Goal: Information Seeking & Learning: Learn about a topic

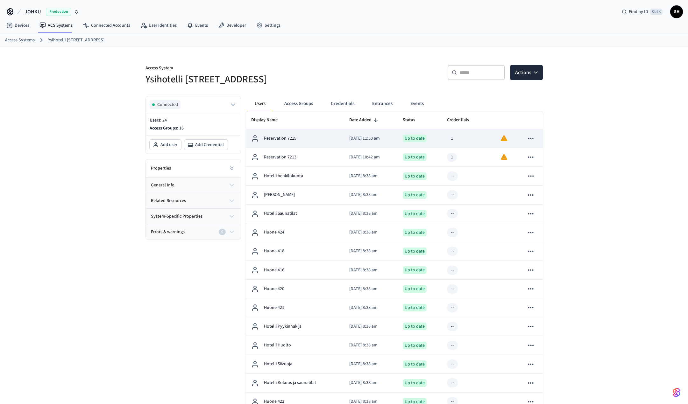
click at [290, 141] on p "Reservation 7215" at bounding box center [280, 138] width 32 height 7
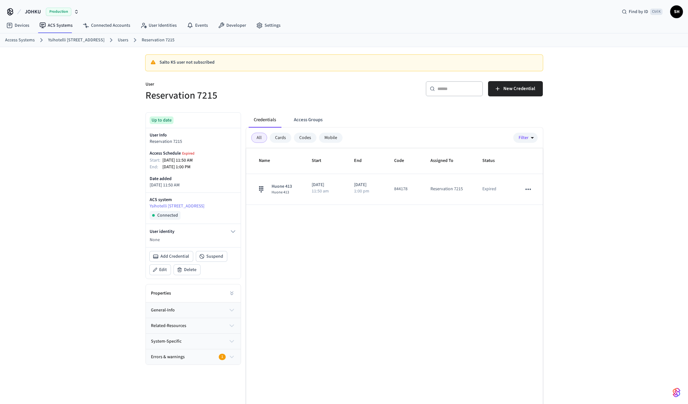
click at [234, 358] on icon "button" at bounding box center [231, 357] width 7 height 8
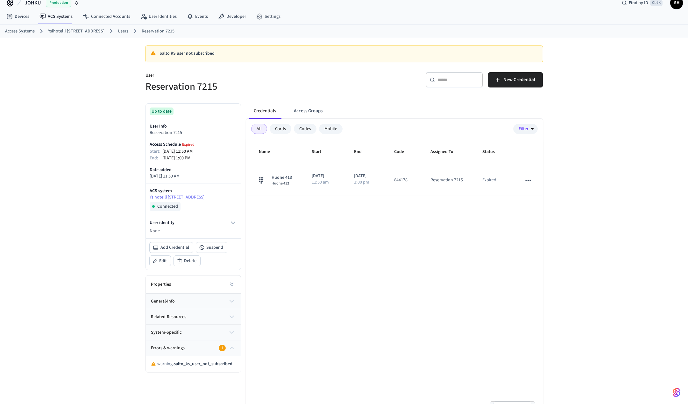
scroll to position [27, 0]
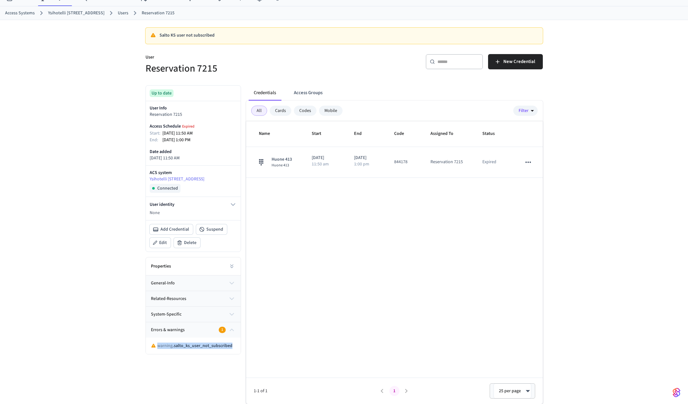
drag, startPoint x: 157, startPoint y: 347, endPoint x: 232, endPoint y: 349, distance: 74.8
click at [232, 349] on div "warning . salto_ks_user_not_subscribed" at bounding box center [193, 346] width 85 height 6
copy p "warning . salto_ks_user_not_subscribed"
click at [310, 90] on button "Access Groups" at bounding box center [308, 92] width 39 height 15
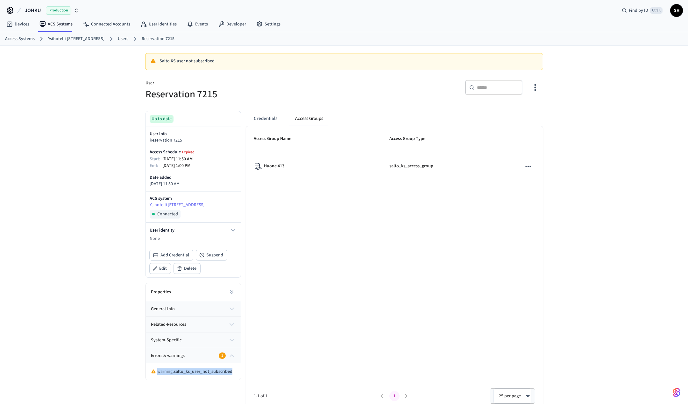
scroll to position [0, 0]
click at [165, 26] on link "User Identities" at bounding box center [158, 25] width 46 height 11
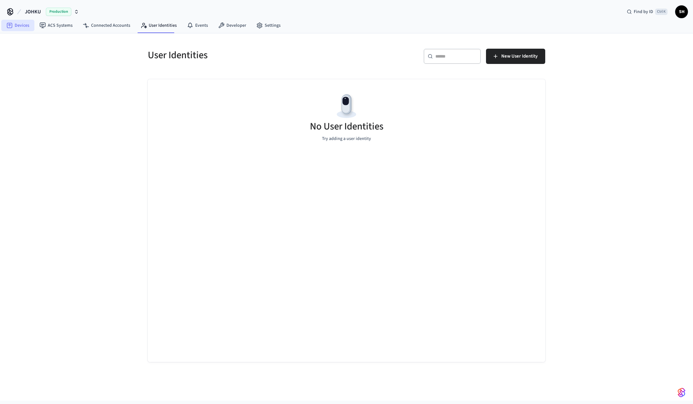
click at [20, 26] on link "Devices" at bounding box center [17, 25] width 33 height 11
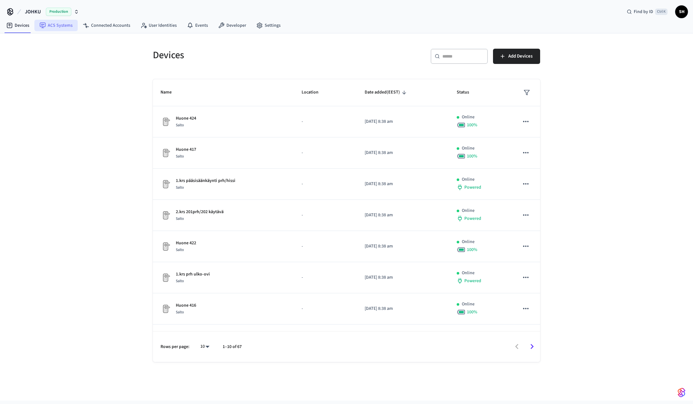
click at [52, 28] on link "ACS Systems" at bounding box center [55, 25] width 43 height 11
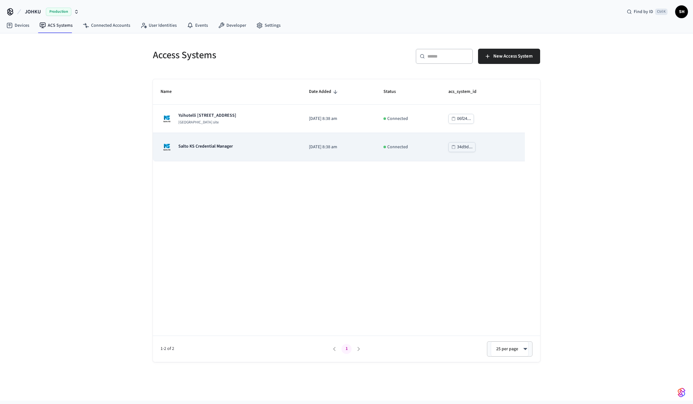
drag, startPoint x: 210, startPoint y: 143, endPoint x: 208, endPoint y: 146, distance: 4.3
click at [210, 143] on div "Salto KS Credential Manager" at bounding box center [196, 147] width 72 height 13
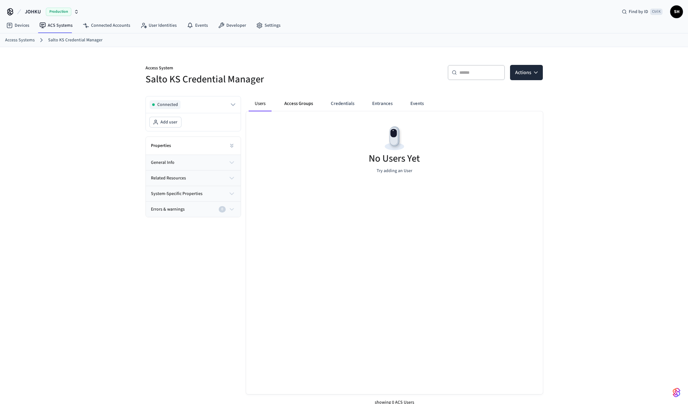
click at [302, 102] on button "Access Groups" at bounding box center [298, 103] width 39 height 15
click at [344, 102] on button "Credentials" at bounding box center [342, 103] width 34 height 15
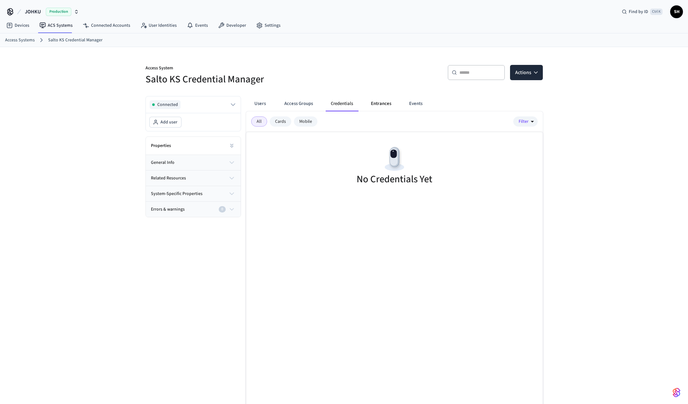
click at [385, 106] on button "Entrances" at bounding box center [381, 103] width 31 height 15
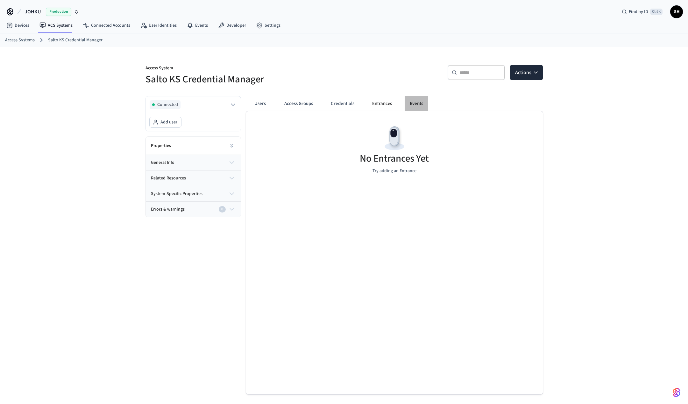
click at [419, 99] on button "Events" at bounding box center [417, 103] width 24 height 15
click at [62, 27] on link "ACS Systems" at bounding box center [55, 25] width 43 height 11
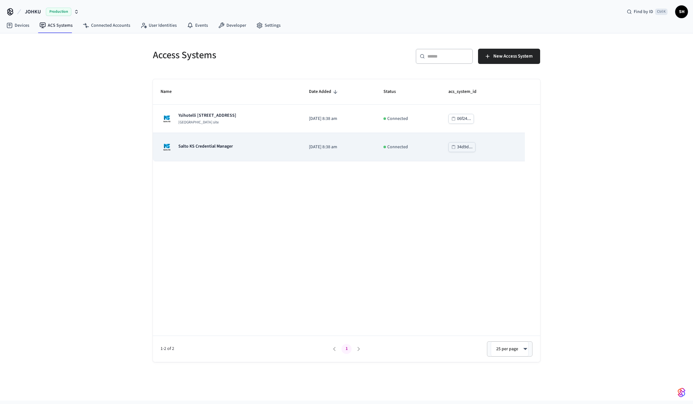
click at [217, 149] on p "Salto KS Credential Manager" at bounding box center [205, 146] width 54 height 6
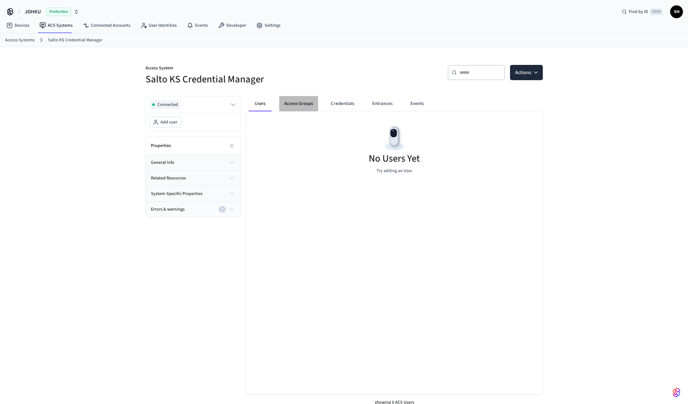
click at [304, 100] on button "Access Groups" at bounding box center [298, 103] width 39 height 15
click at [344, 102] on button "Credentials" at bounding box center [342, 103] width 34 height 15
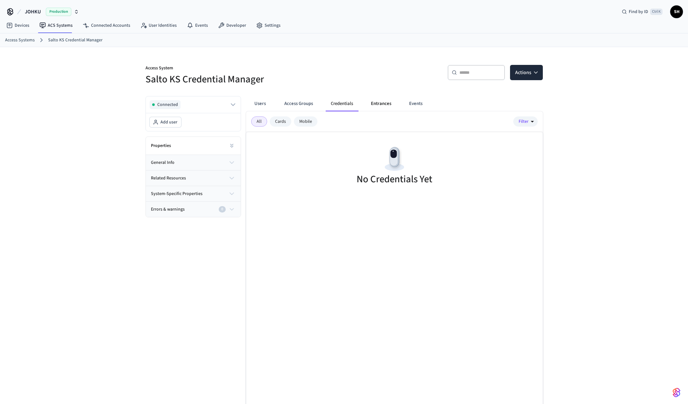
click at [381, 102] on button "Entrances" at bounding box center [381, 103] width 31 height 15
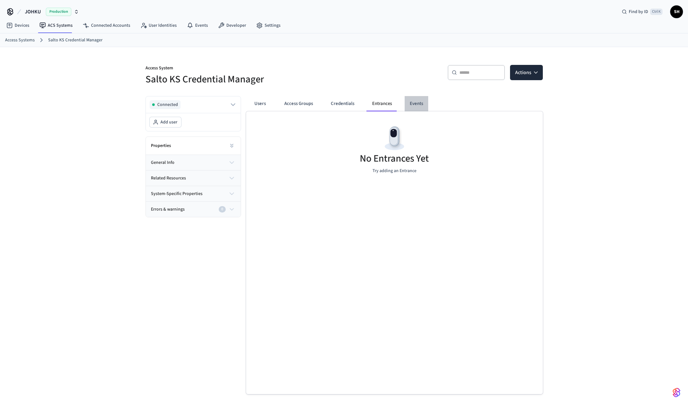
click at [419, 105] on button "Events" at bounding box center [417, 103] width 24 height 15
click at [67, 24] on link "ACS Systems" at bounding box center [55, 25] width 43 height 11
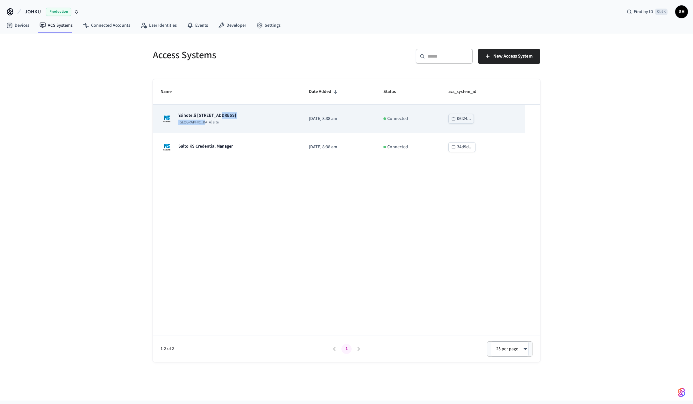
click at [217, 119] on div "Ysihotelli [STREET_ADDRESS] site" at bounding box center [207, 118] width 58 height 13
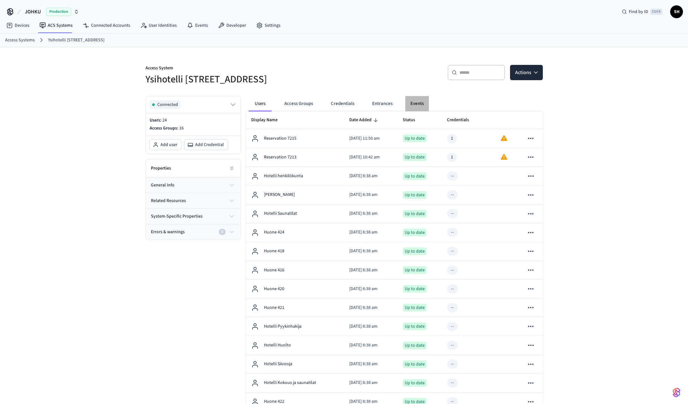
click at [419, 102] on button "Events" at bounding box center [417, 103] width 24 height 15
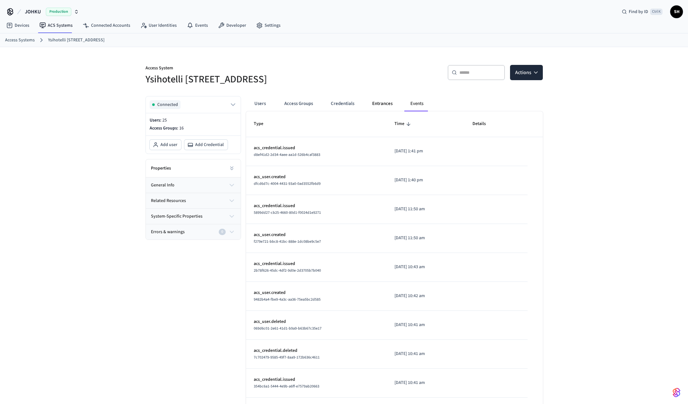
click at [383, 105] on button "Entrances" at bounding box center [382, 103] width 31 height 15
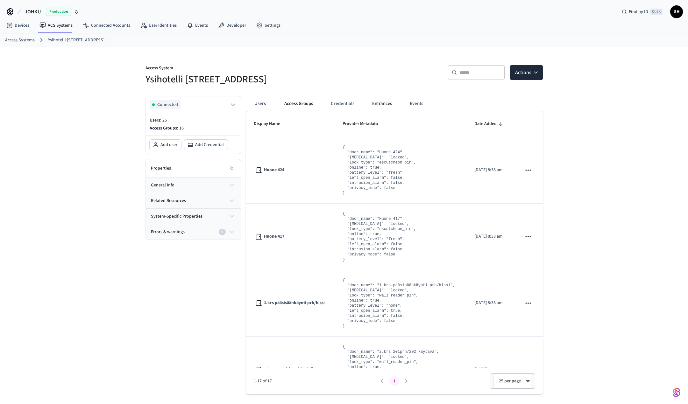
click at [294, 103] on button "Access Groups" at bounding box center [298, 103] width 39 height 15
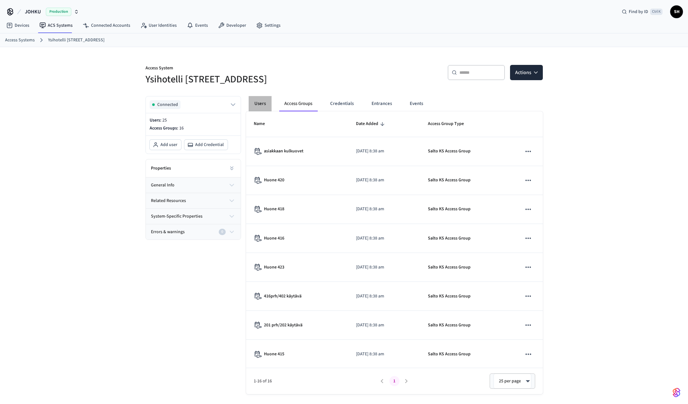
click at [262, 104] on button "Users" at bounding box center [260, 103] width 23 height 15
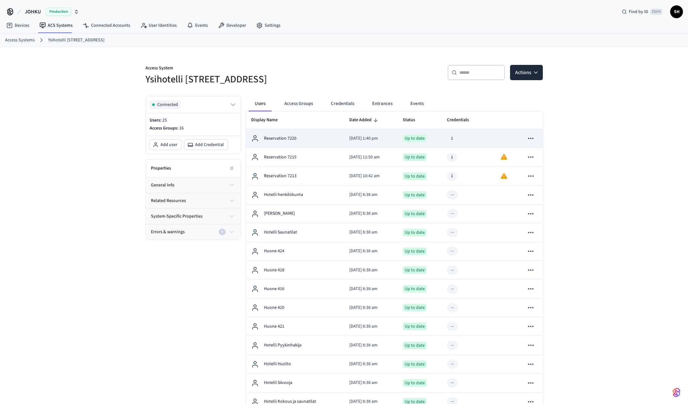
click at [294, 139] on p "Reservation 7220" at bounding box center [280, 138] width 32 height 7
